Goal: Task Accomplishment & Management: Complete application form

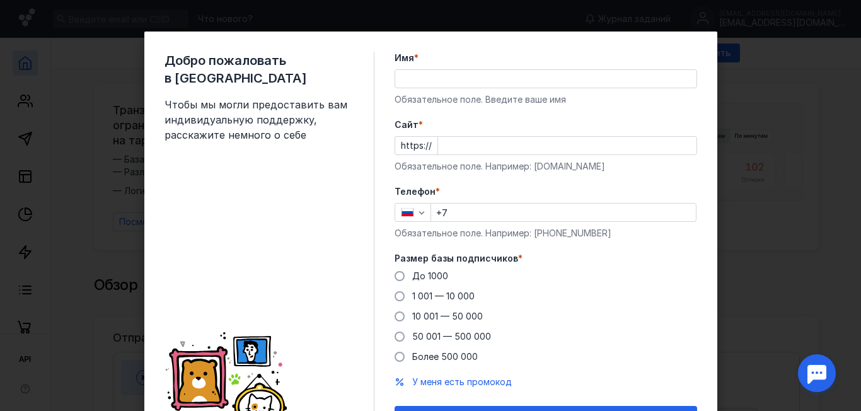
click at [468, 78] on input "Имя *" at bounding box center [545, 79] width 301 height 18
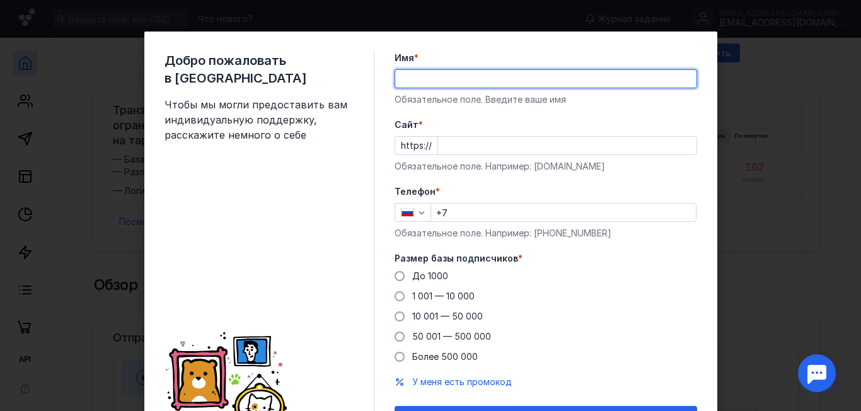
type input "[PERSON_NAME]"
type input "[PHONE_NUMBER]"
click at [417, 79] on input "[PERSON_NAME]" at bounding box center [545, 79] width 301 height 18
type input "[PERSON_NAME]"
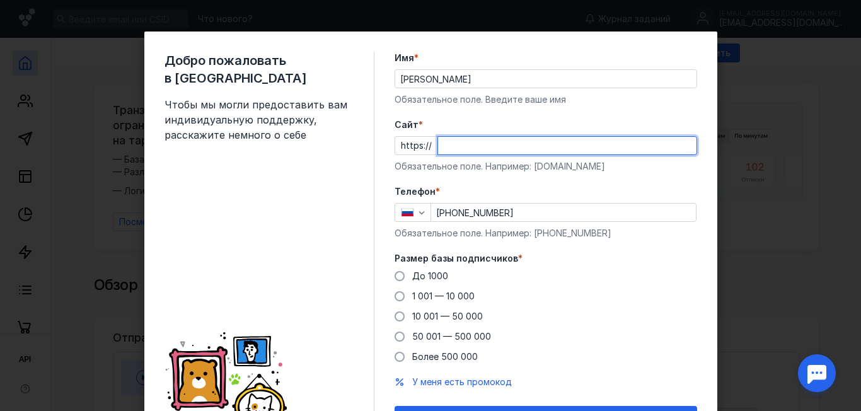
click at [453, 143] on input "Cайт *" at bounding box center [567, 146] width 259 height 18
paste input "[DOMAIN_NAME]"
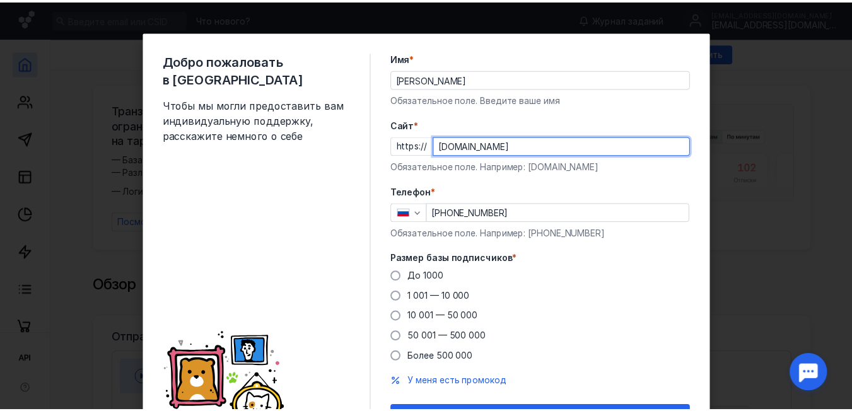
scroll to position [63, 0]
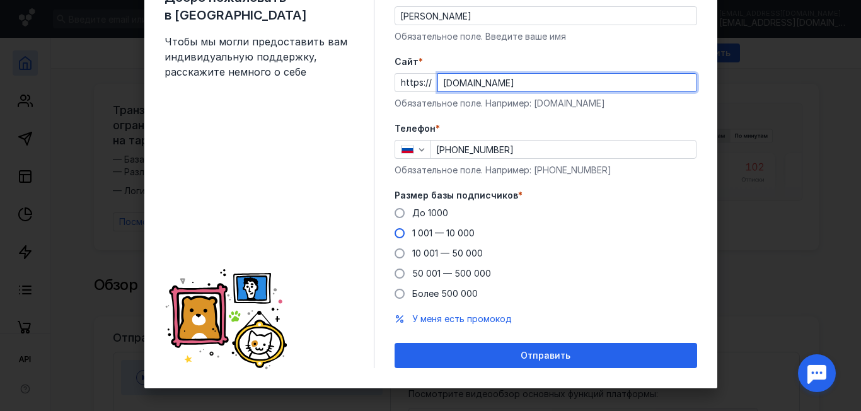
type input "[DOMAIN_NAME]"
click at [397, 236] on span at bounding box center [400, 233] width 10 height 10
click at [0, 0] on input "1 001 — 10 000" at bounding box center [0, 0] width 0 height 0
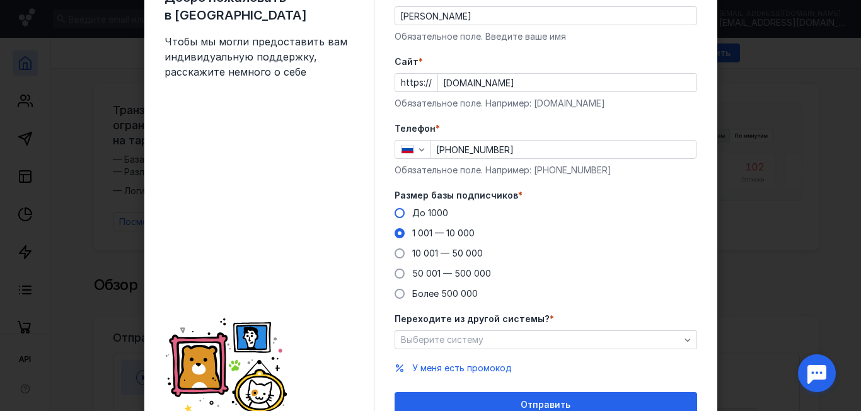
click at [397, 216] on span at bounding box center [400, 213] width 10 height 10
click at [0, 0] on input "До 1000" at bounding box center [0, 0] width 0 height 0
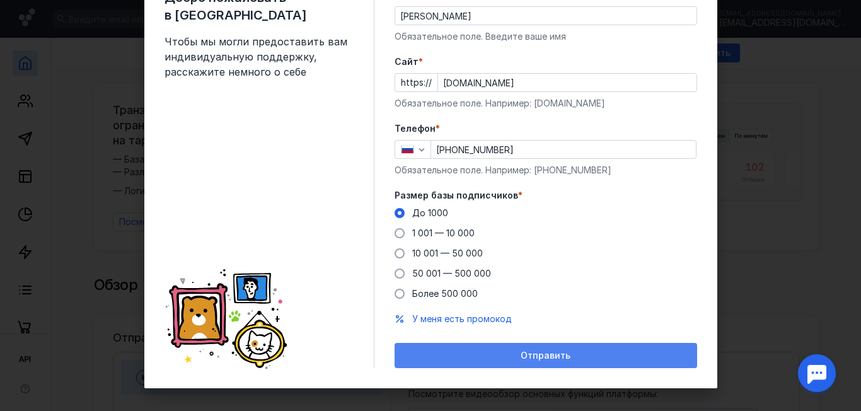
click at [522, 354] on span "Отправить" at bounding box center [546, 356] width 50 height 11
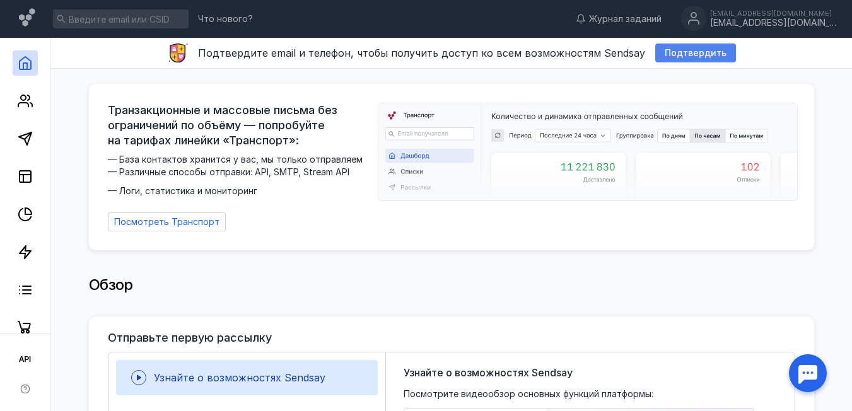
click at [675, 54] on span "Подтвердить" at bounding box center [696, 53] width 62 height 11
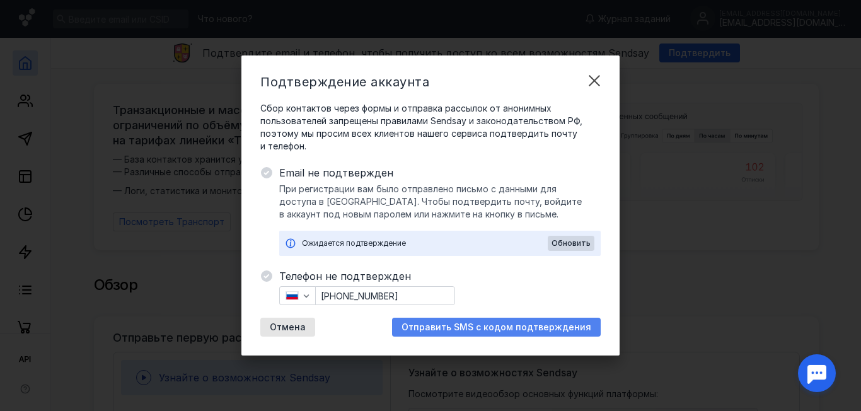
click at [486, 324] on span "Отправить SMS с кодом подтверждения" at bounding box center [497, 327] width 190 height 11
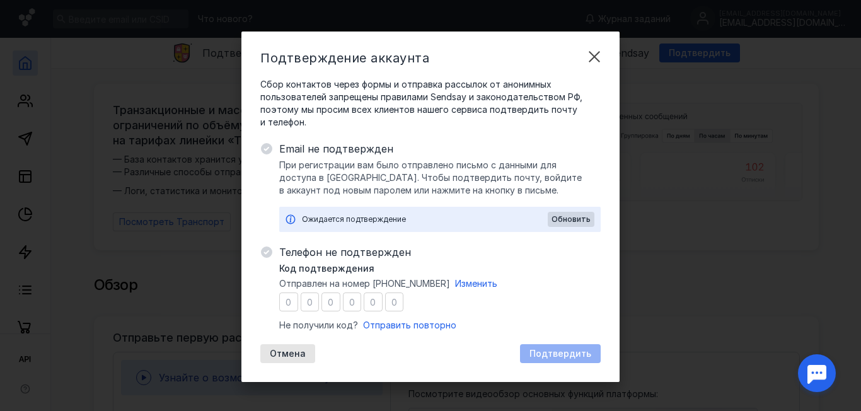
type input "6"
type input "9"
type input "4"
type input "6"
type input "9"
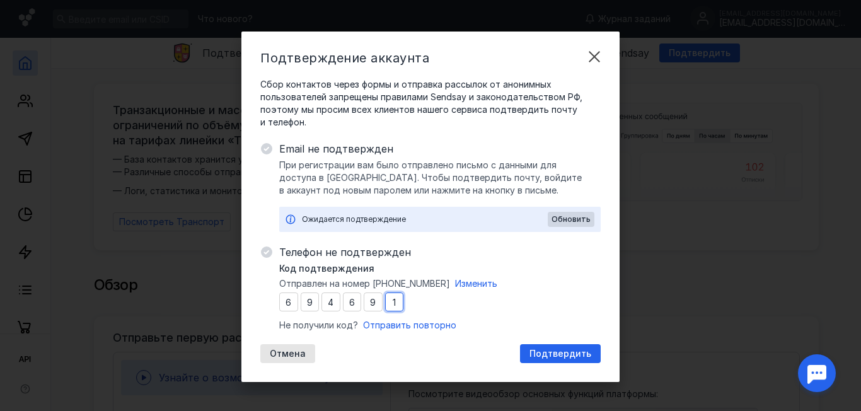
type input "1"
click at [571, 351] on span "Подтвердить" at bounding box center [561, 354] width 62 height 11
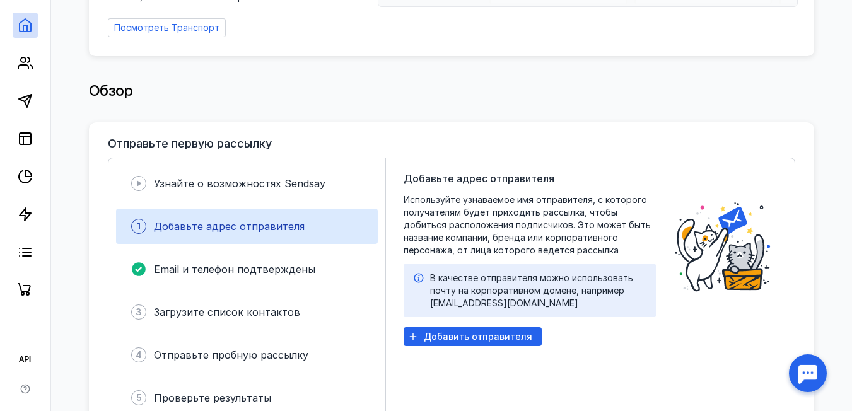
scroll to position [252, 0]
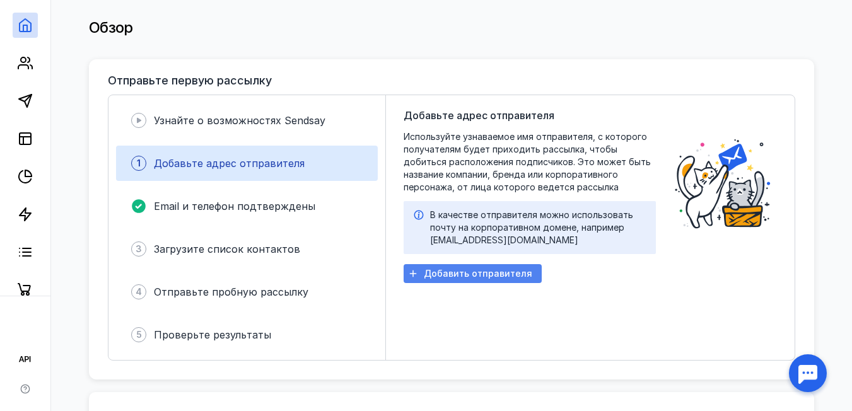
click at [473, 269] on span "Добавить отправителя" at bounding box center [478, 274] width 108 height 11
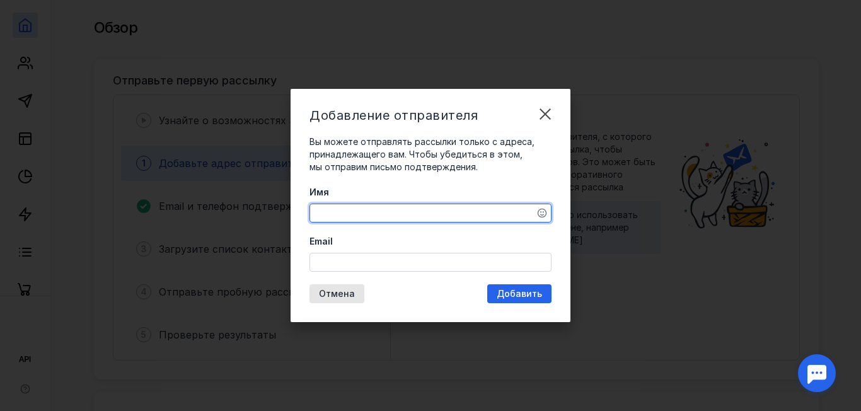
click at [411, 215] on textarea "Имя" at bounding box center [430, 213] width 241 height 18
type textarea "HASUAR RP"
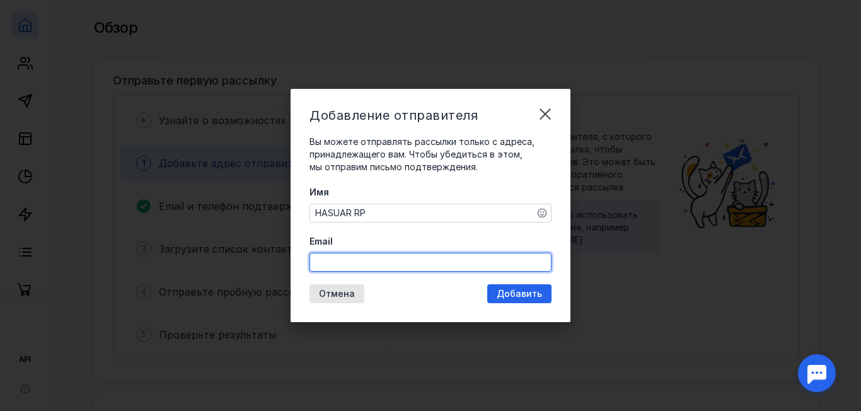
click at [400, 260] on input "Email" at bounding box center [430, 263] width 241 height 18
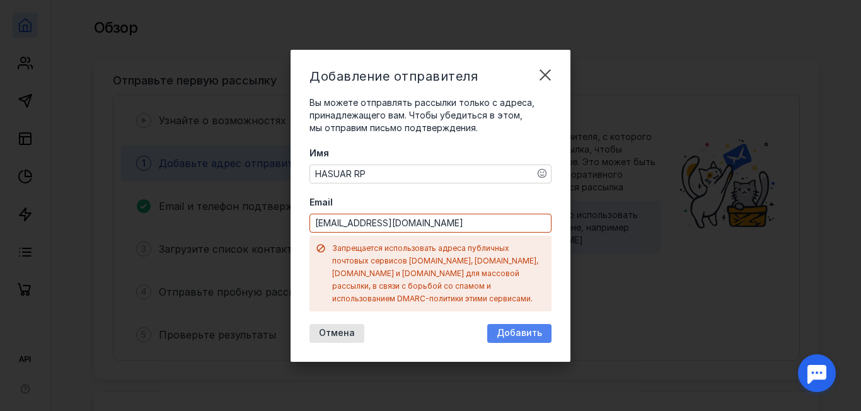
click at [523, 293] on div "Добавление отправителя Вы можете отправлять рассылки только с адреса, принадлеж…" at bounding box center [431, 206] width 280 height 312
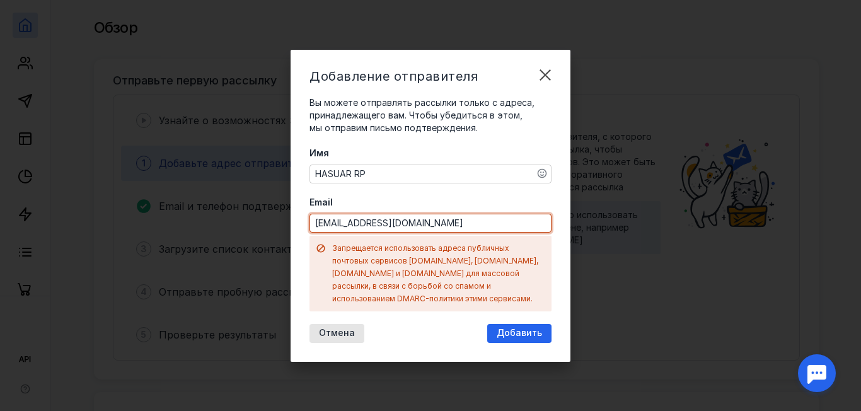
drag, startPoint x: 416, startPoint y: 230, endPoint x: 296, endPoint y: 233, distance: 119.2
click at [296, 233] on div "Добавление отправителя Вы можете отправлять рассылки только с адреса, принадлеж…" at bounding box center [431, 206] width 280 height 312
type input "[EMAIL_ADDRESS][DOMAIN_NAME]"
click at [525, 330] on span "Добавить" at bounding box center [519, 333] width 45 height 11
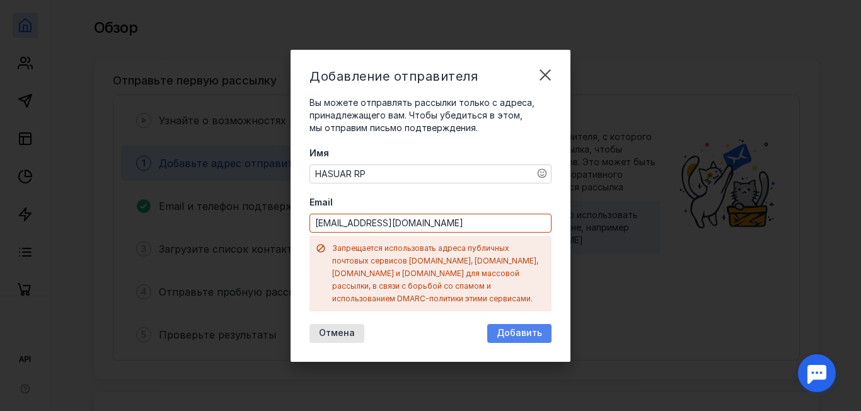
click at [521, 328] on span "Добавить" at bounding box center [519, 333] width 45 height 11
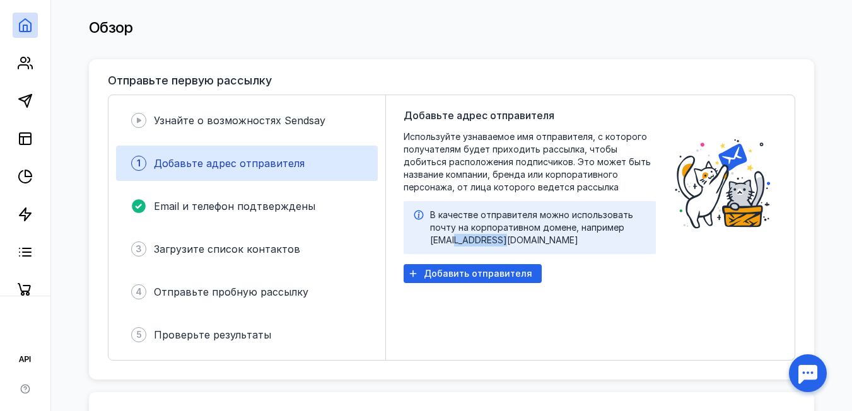
drag, startPoint x: 512, startPoint y: 233, endPoint x: 460, endPoint y: 236, distance: 51.8
click at [460, 236] on div "В качестве отправителя можно использовать почту на корпоративном домене, наприм…" at bounding box center [538, 228] width 216 height 38
copy div "[DOMAIN_NAME]"
click at [485, 269] on span "Добавить отправителя" at bounding box center [478, 274] width 108 height 11
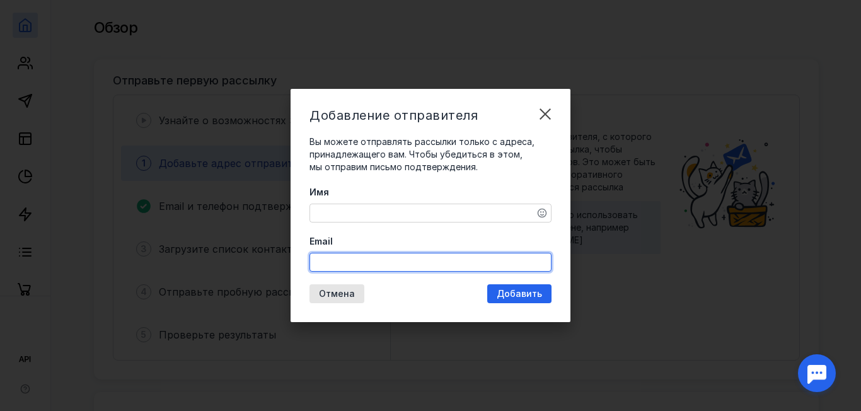
click at [365, 260] on input "Email" at bounding box center [430, 263] width 241 height 18
paste input "[DOMAIN_NAME]"
drag, startPoint x: 316, startPoint y: 263, endPoint x: 360, endPoint y: 260, distance: 44.2
click at [317, 263] on input "[DOMAIN_NAME]" at bounding box center [430, 263] width 241 height 18
type input "[EMAIL_ADDRESS][DOMAIN_NAME]"
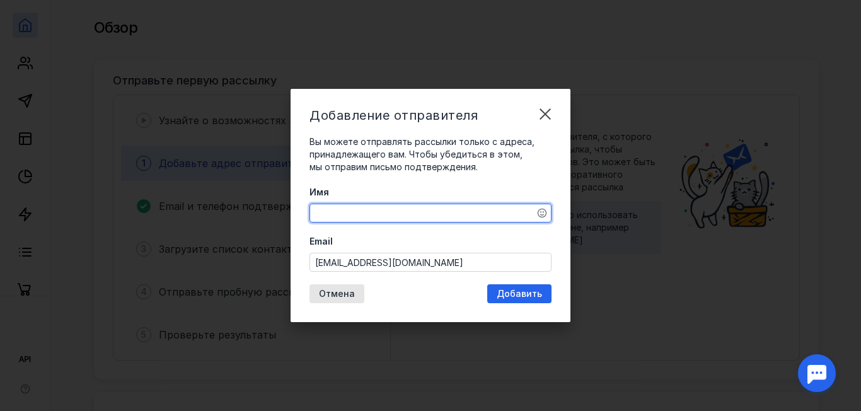
click at [357, 216] on textarea "Имя" at bounding box center [430, 213] width 241 height 18
click at [353, 215] on textarea "HASUARRP" at bounding box center [430, 213] width 241 height 18
type textarea "HASUAR RP"
click at [523, 295] on span "Добавить" at bounding box center [519, 294] width 45 height 11
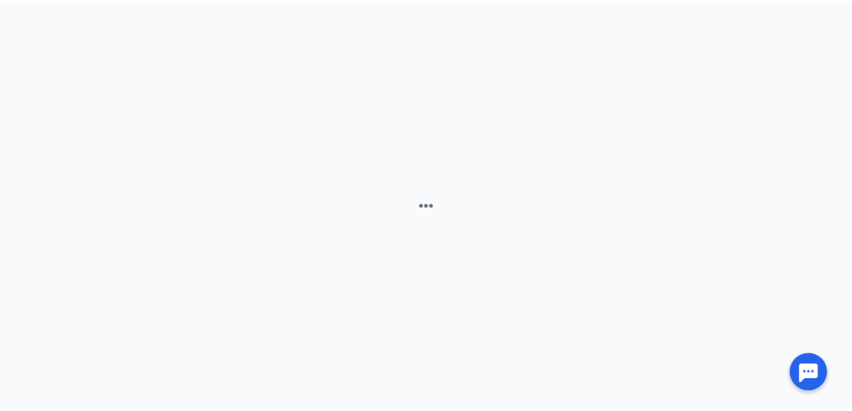
scroll to position [0, 0]
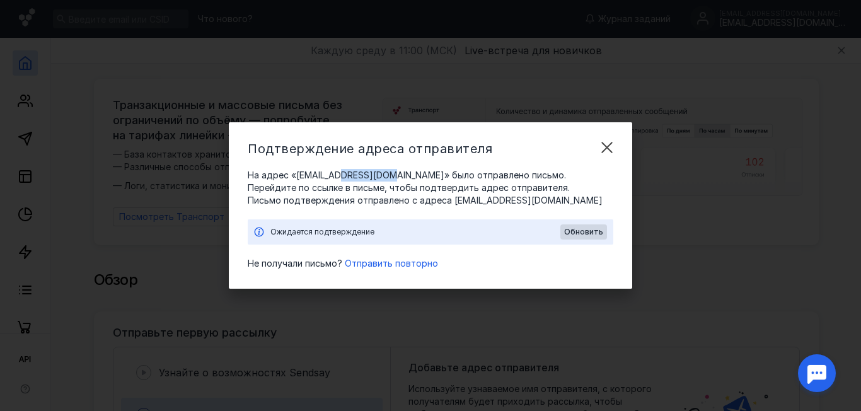
drag, startPoint x: 390, startPoint y: 175, endPoint x: 340, endPoint y: 173, distance: 50.5
click at [340, 173] on span "На адрес «[EMAIL_ADDRESS][DOMAIN_NAME]» было отправлено письмо. Перейдите по сс…" at bounding box center [431, 181] width 366 height 25
copy span "[DOMAIN_NAME]"
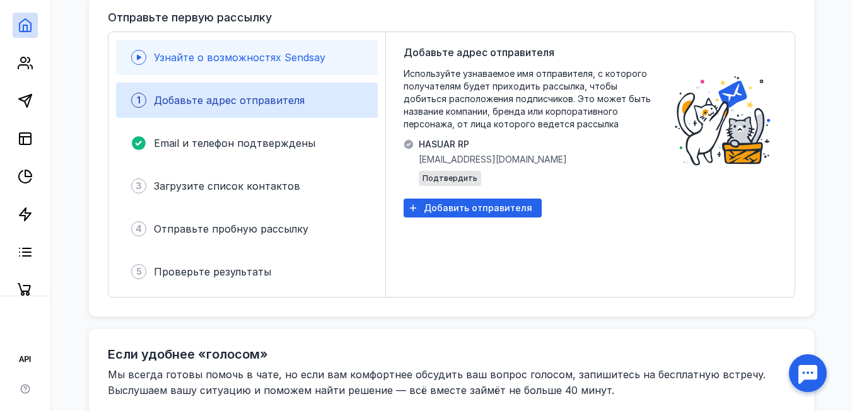
scroll to position [378, 0]
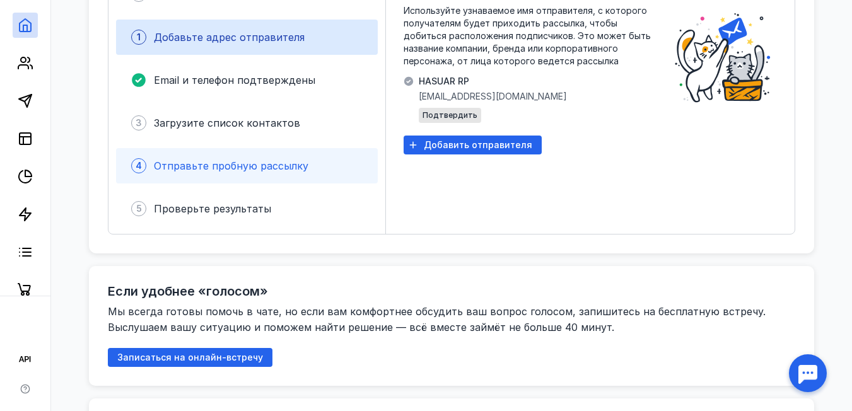
click at [303, 165] on span "Отправьте пробную рассылку" at bounding box center [231, 166] width 155 height 13
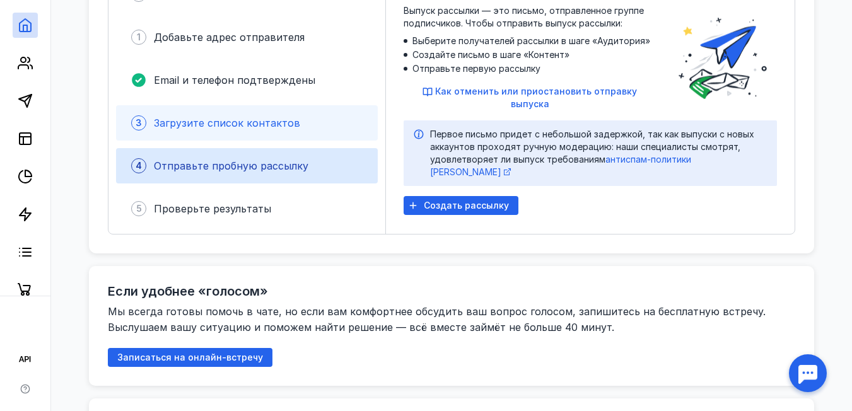
scroll to position [252, 0]
